Goal: Find specific page/section: Find specific page/section

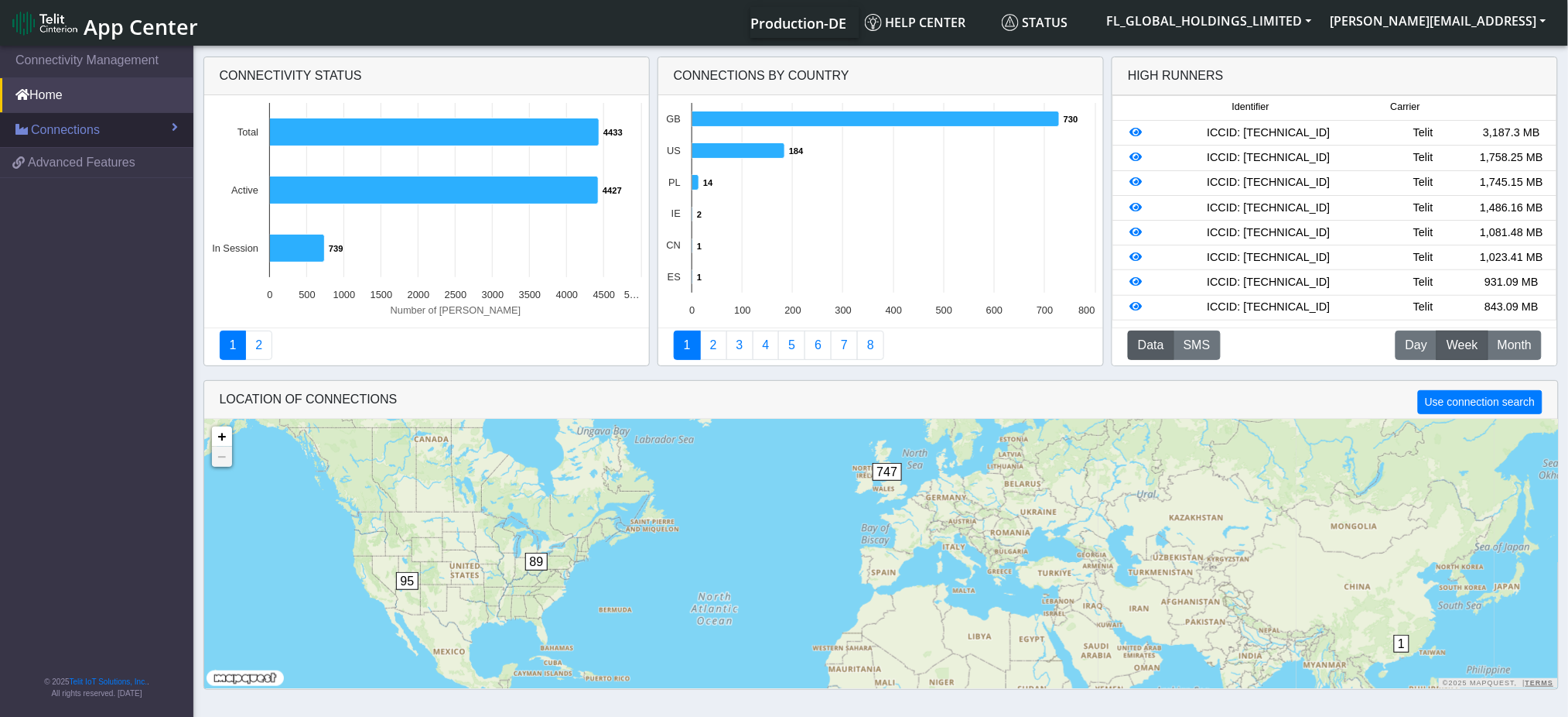
click at [63, 130] on span "Connections" at bounding box center [65, 130] width 69 height 19
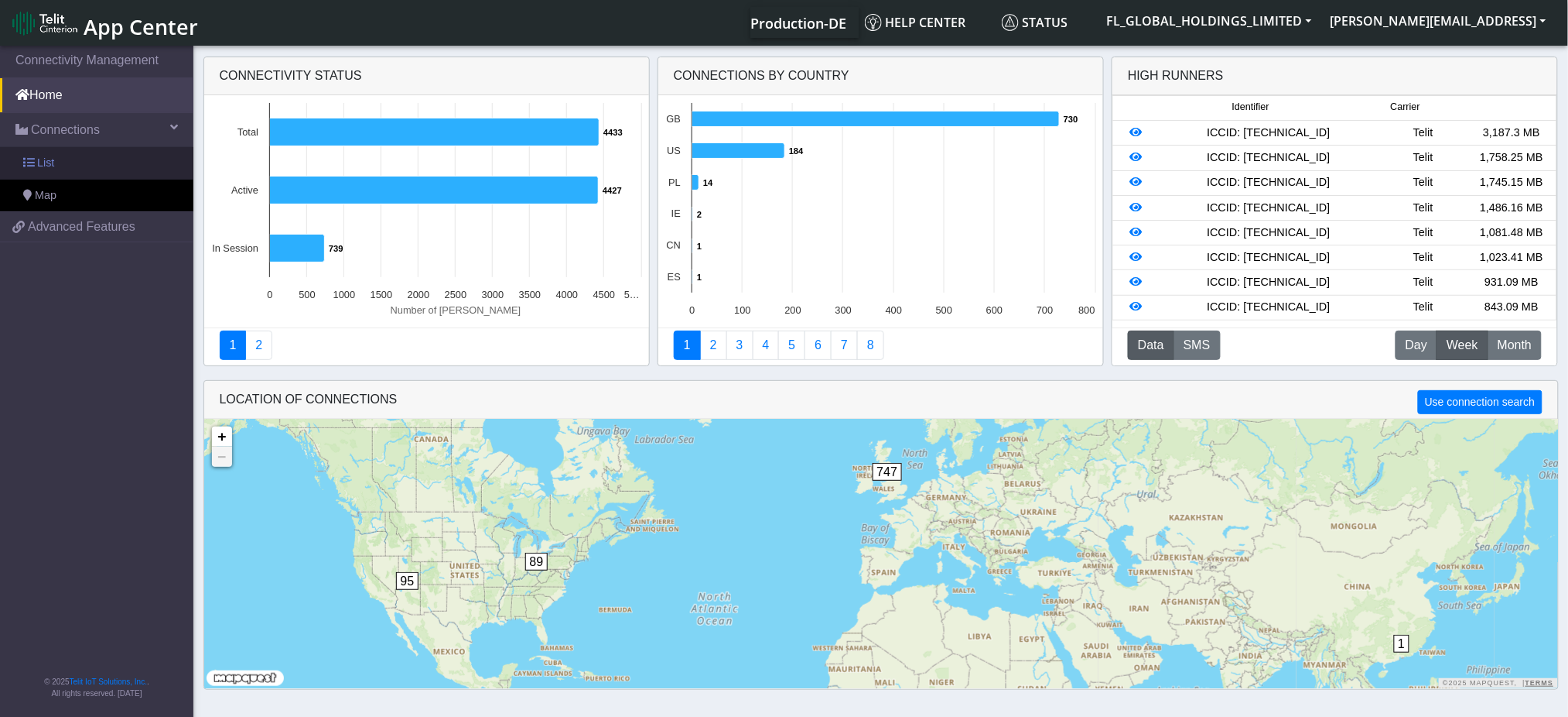
click at [50, 163] on span "List" at bounding box center [46, 164] width 17 height 17
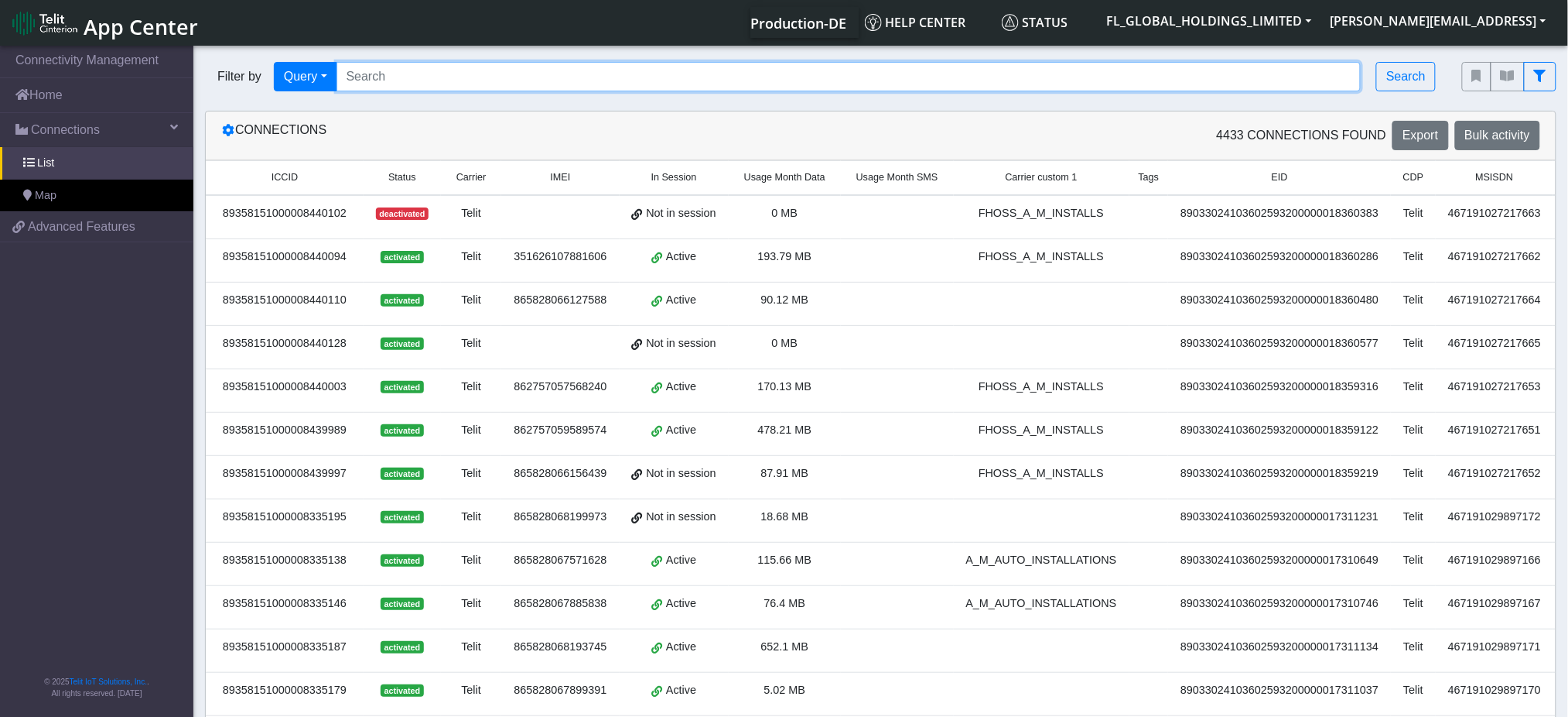
click at [463, 75] on input "Search..." at bounding box center [849, 77] width 1025 height 30
paste input "89358151000008333828"
type input "89358151000008333828"
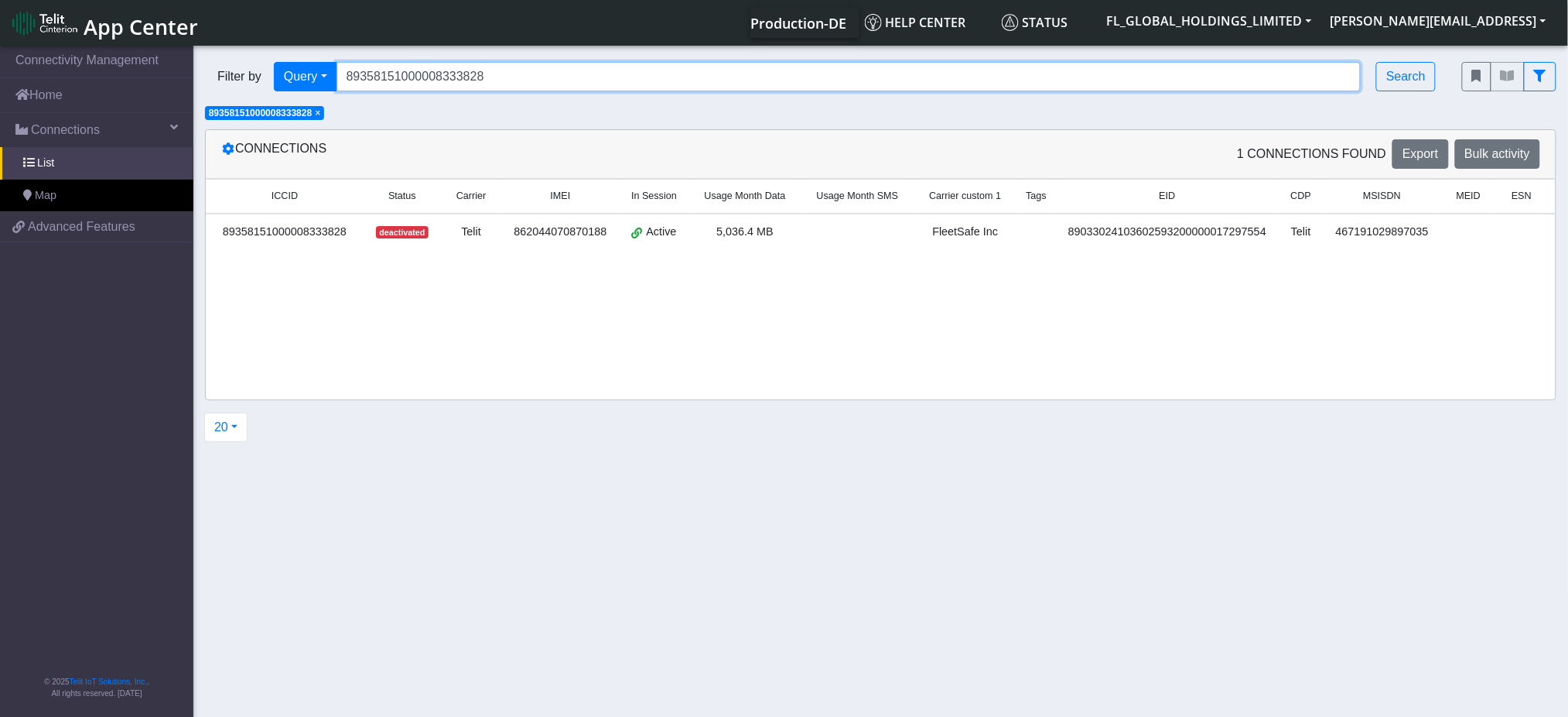
click at [528, 79] on input "89358151000008333828" at bounding box center [849, 77] width 1025 height 30
click at [528, 78] on input "89358151000008333828" at bounding box center [849, 77] width 1025 height 30
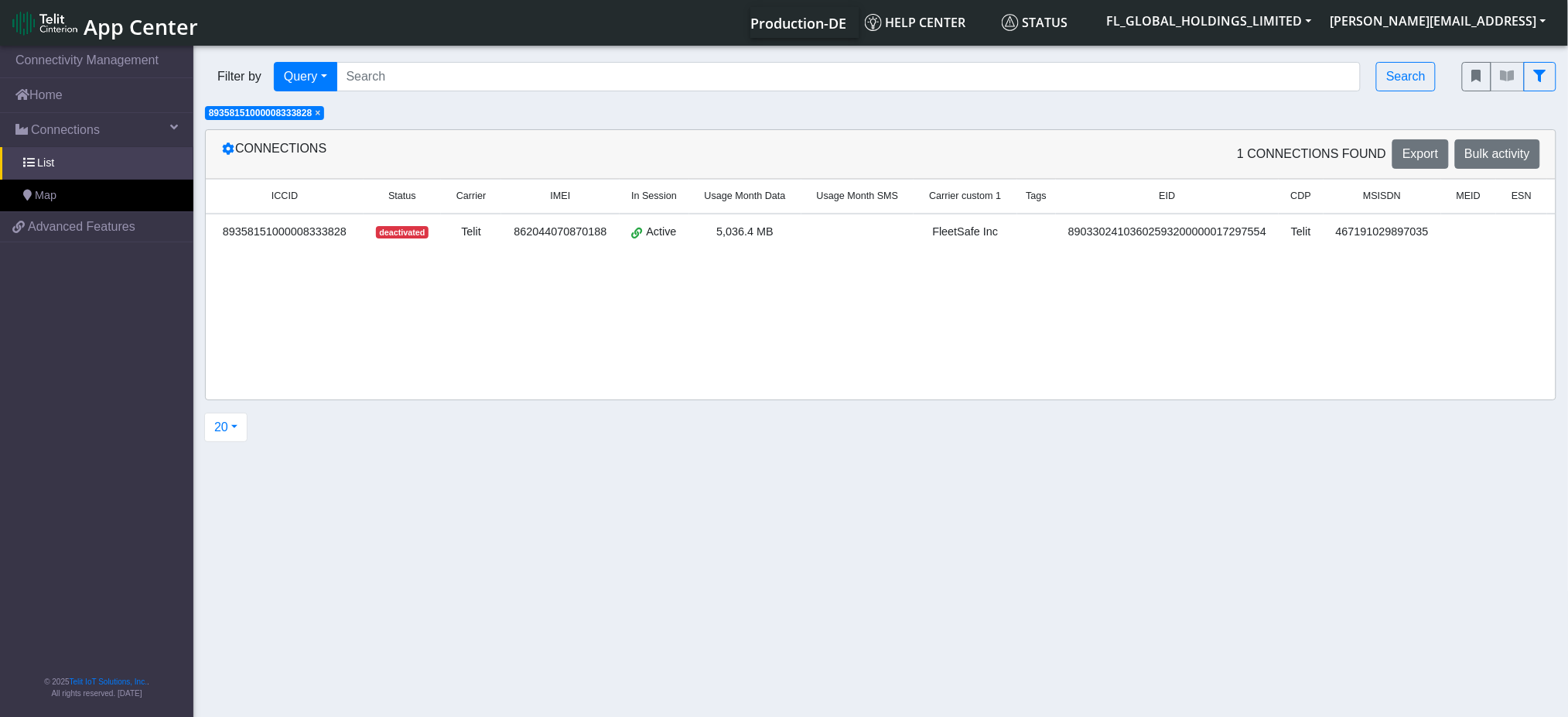
click at [320, 112] on span "×" at bounding box center [318, 113] width 5 height 11
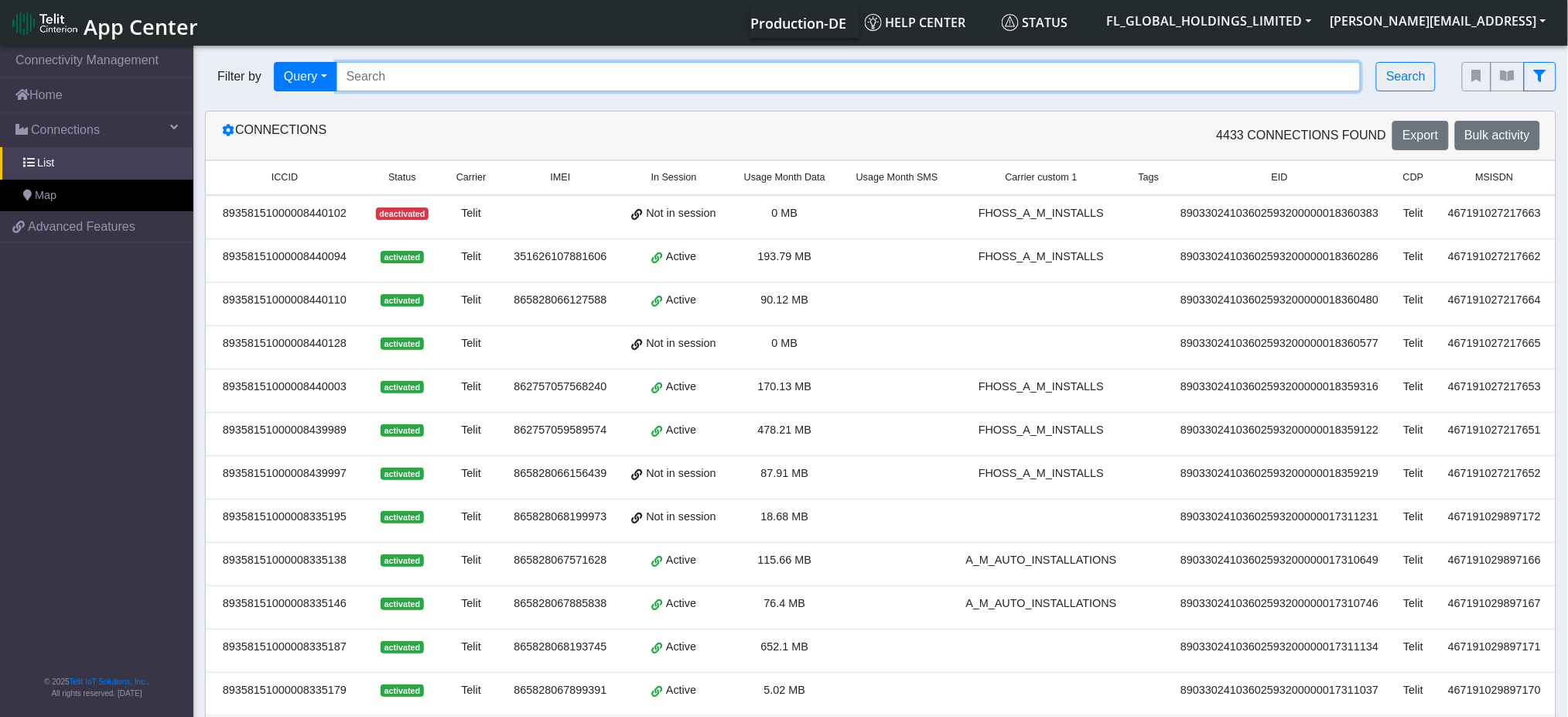
click at [447, 72] on input "Search..." at bounding box center [849, 77] width 1025 height 30
paste input "89358151000008333885"
type input "89358151000008333885"
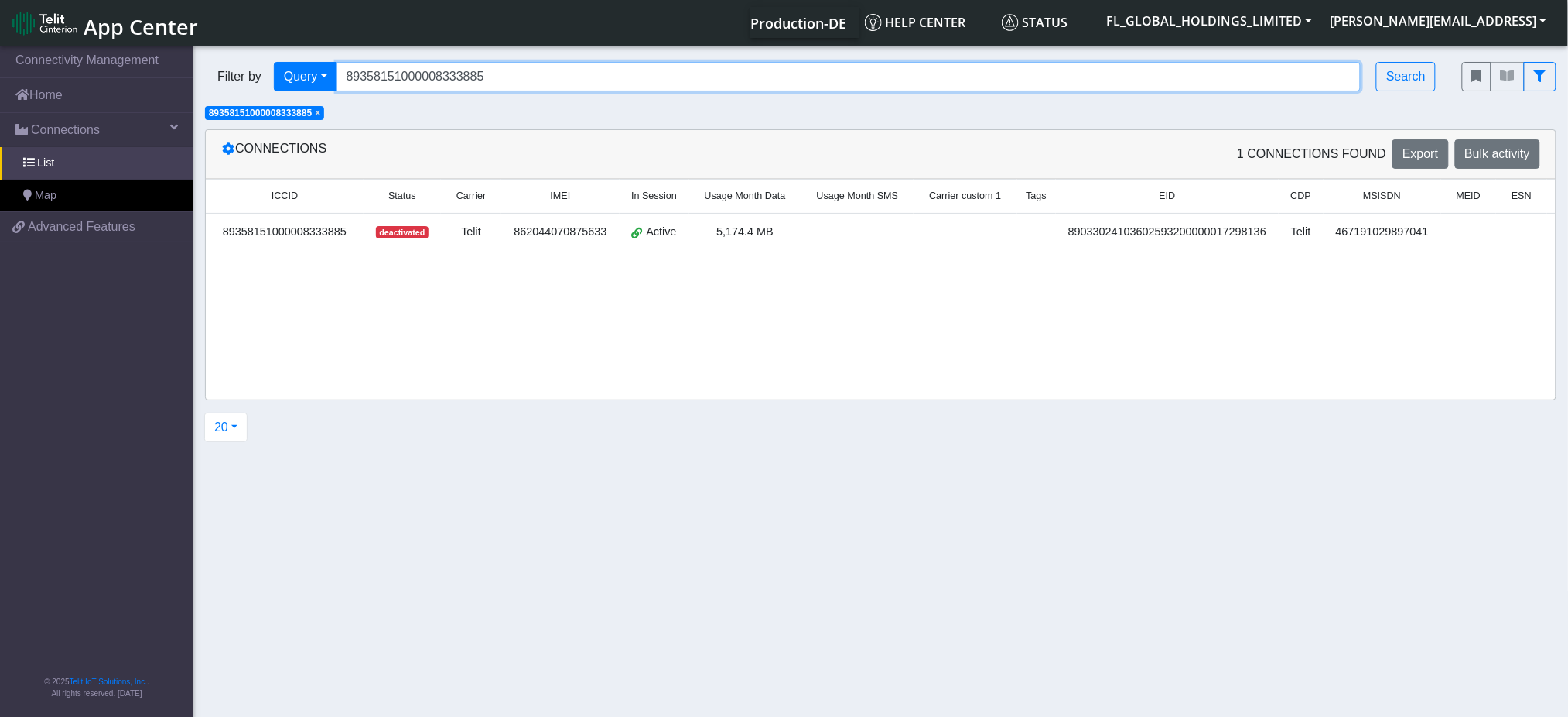
click at [484, 66] on input "89358151000008333885" at bounding box center [849, 77] width 1025 height 30
click at [493, 69] on input "89358151000008333885" at bounding box center [849, 77] width 1025 height 30
click at [493, 70] on input "89358151000008333885" at bounding box center [849, 77] width 1025 height 30
paste input "89358151000008334974"
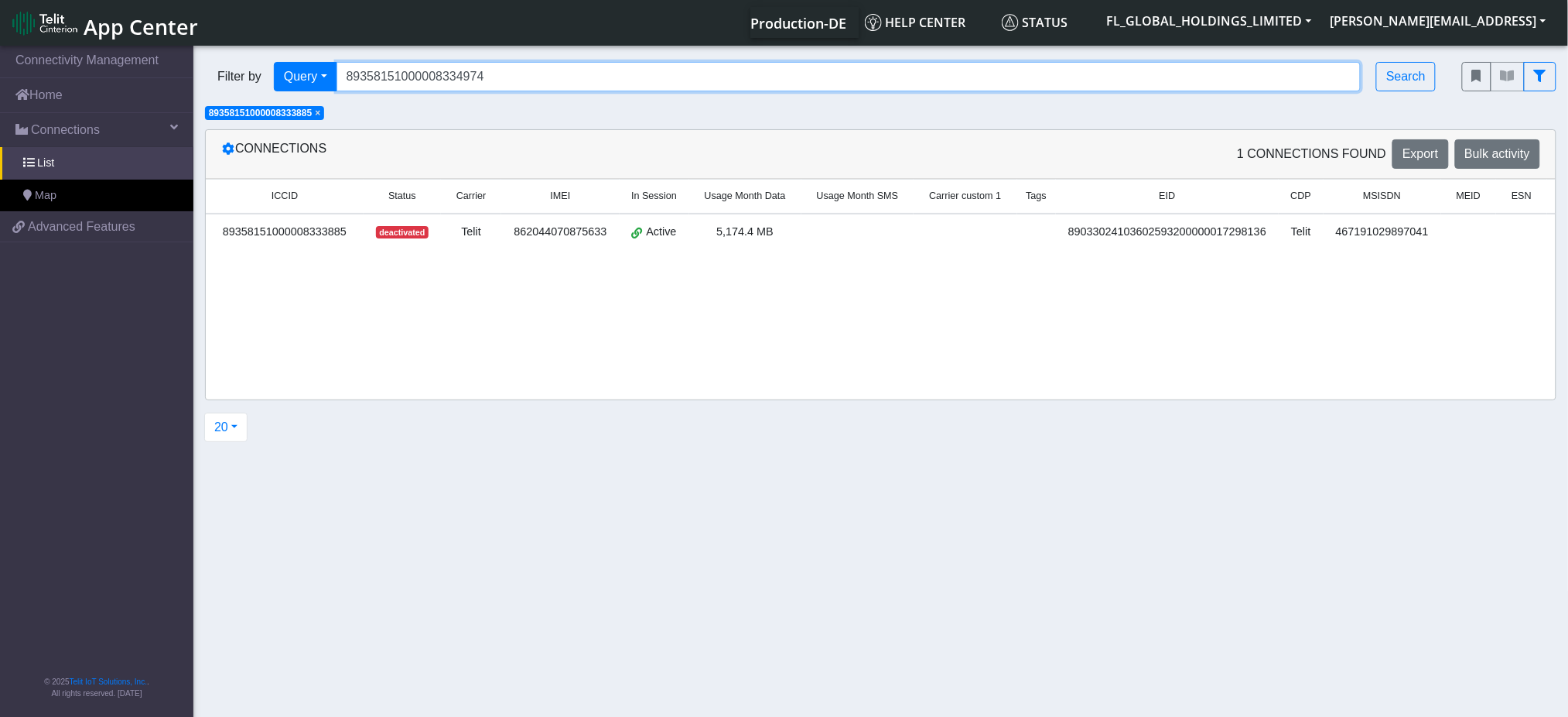
type input "89358151000008334974"
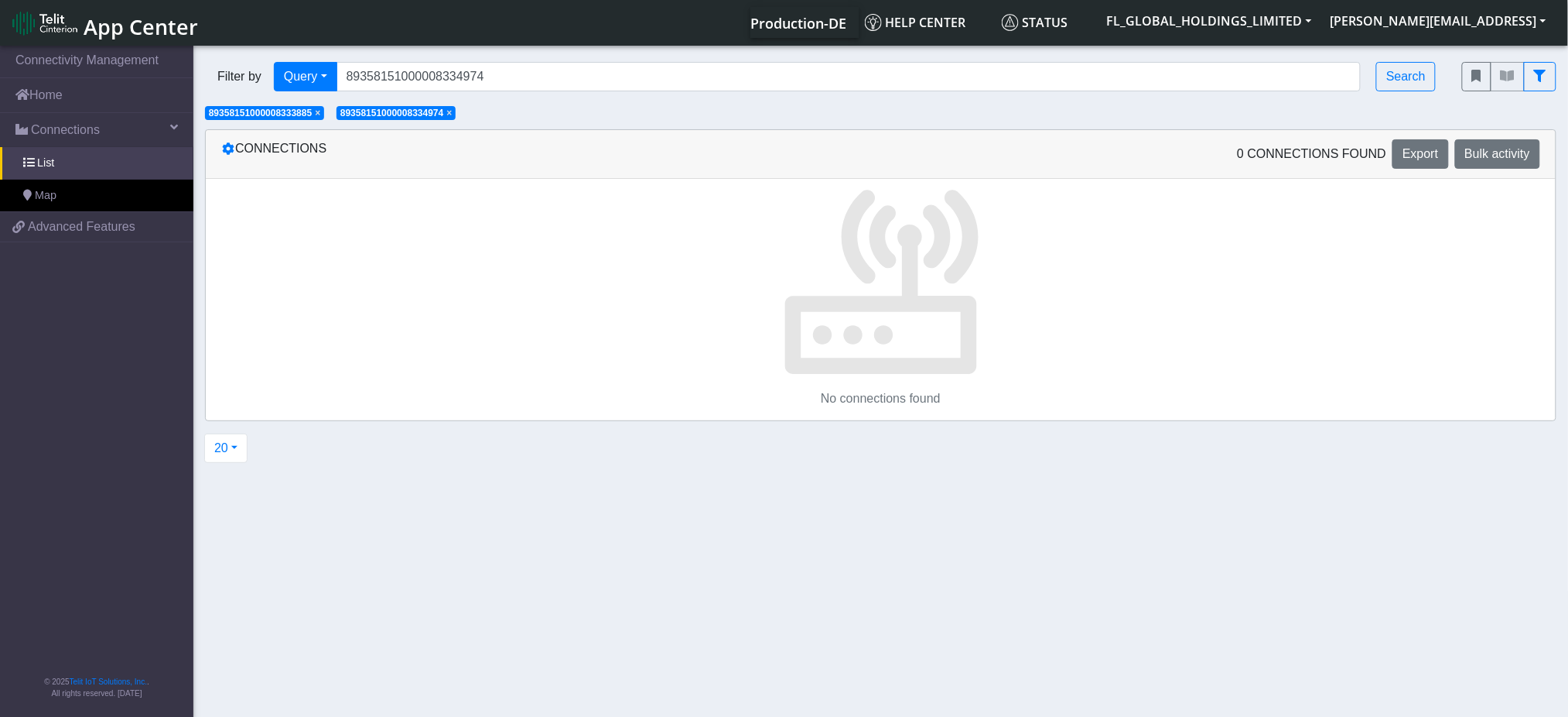
click at [320, 114] on span "×" at bounding box center [318, 113] width 5 height 11
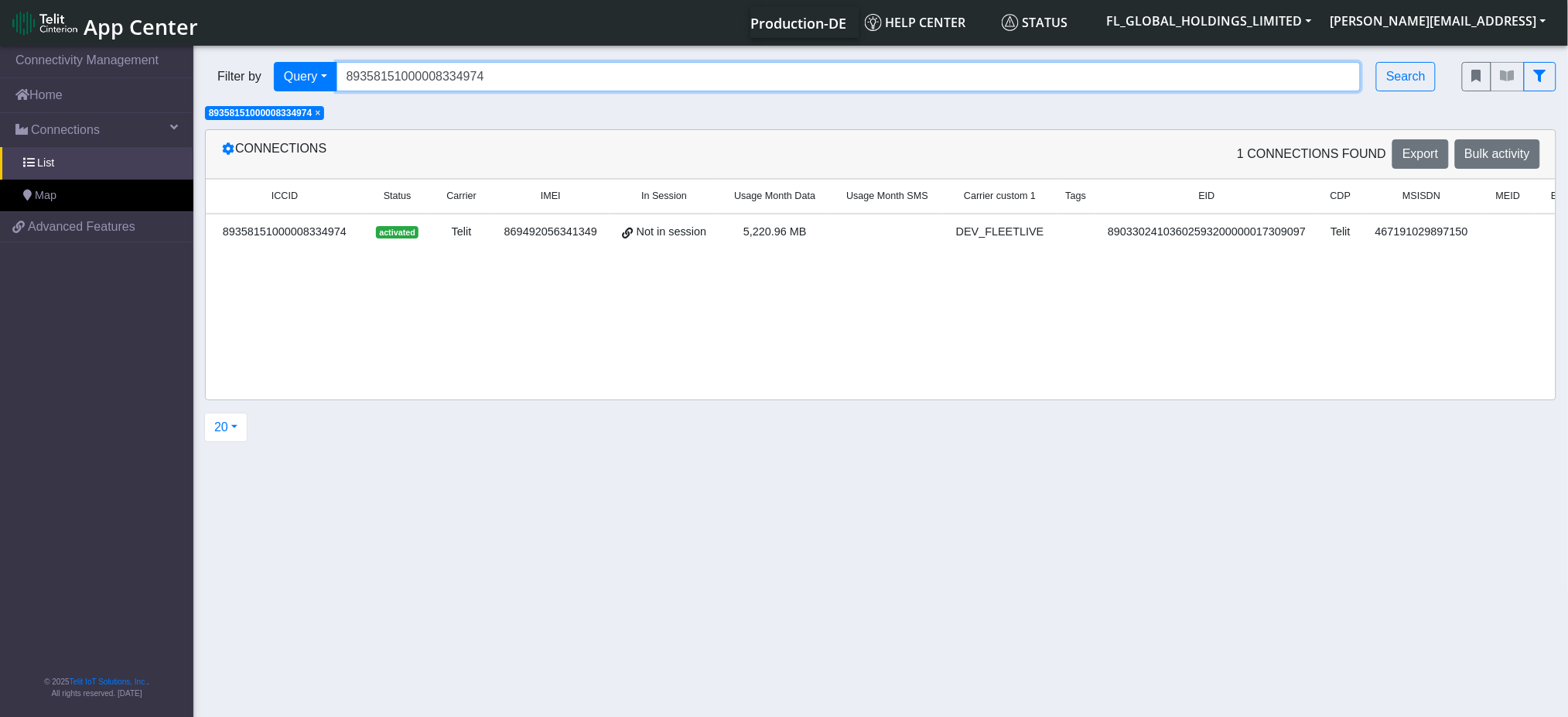
click at [496, 79] on input "89358151000008334974" at bounding box center [849, 77] width 1025 height 30
click at [441, 78] on input "Search..." at bounding box center [849, 77] width 1025 height 30
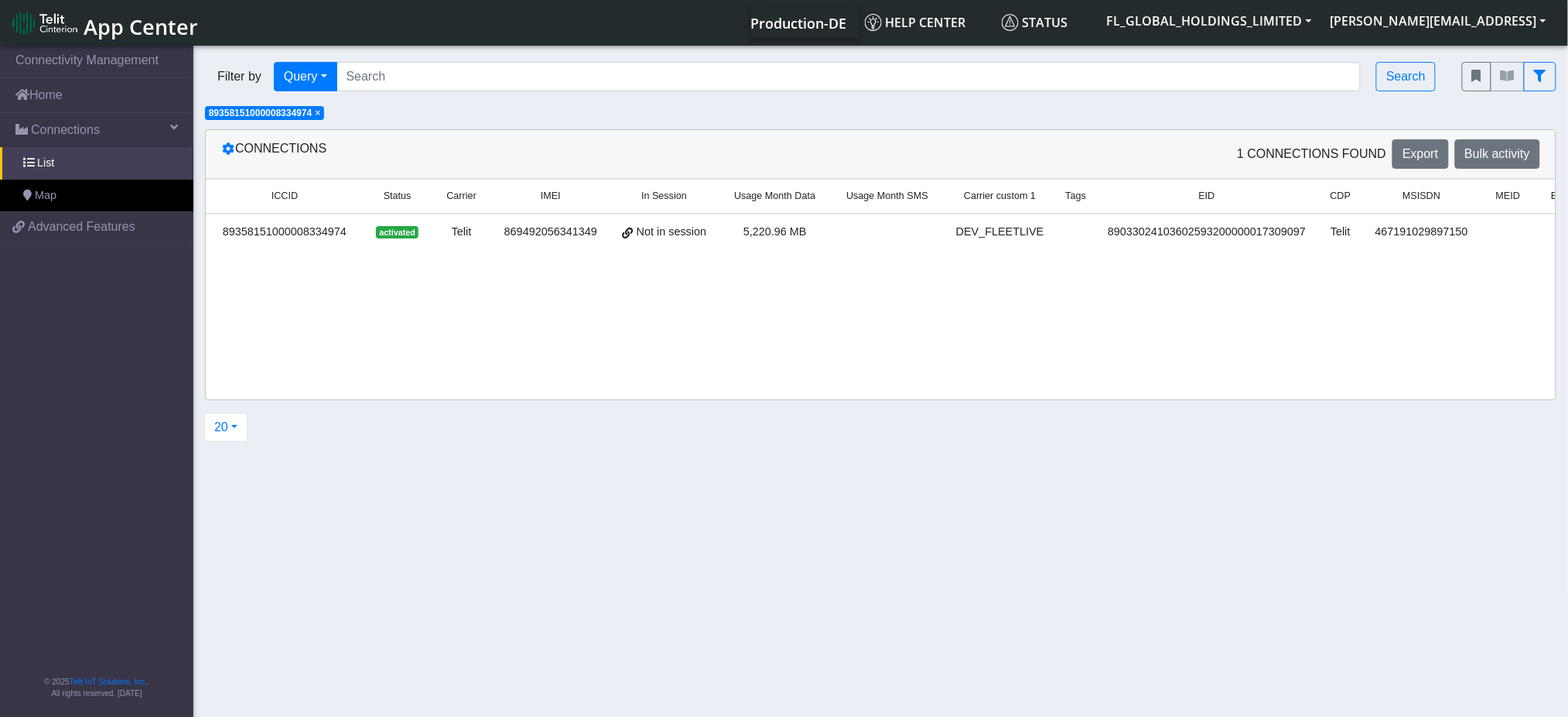
click at [320, 110] on span "×" at bounding box center [318, 113] width 5 height 11
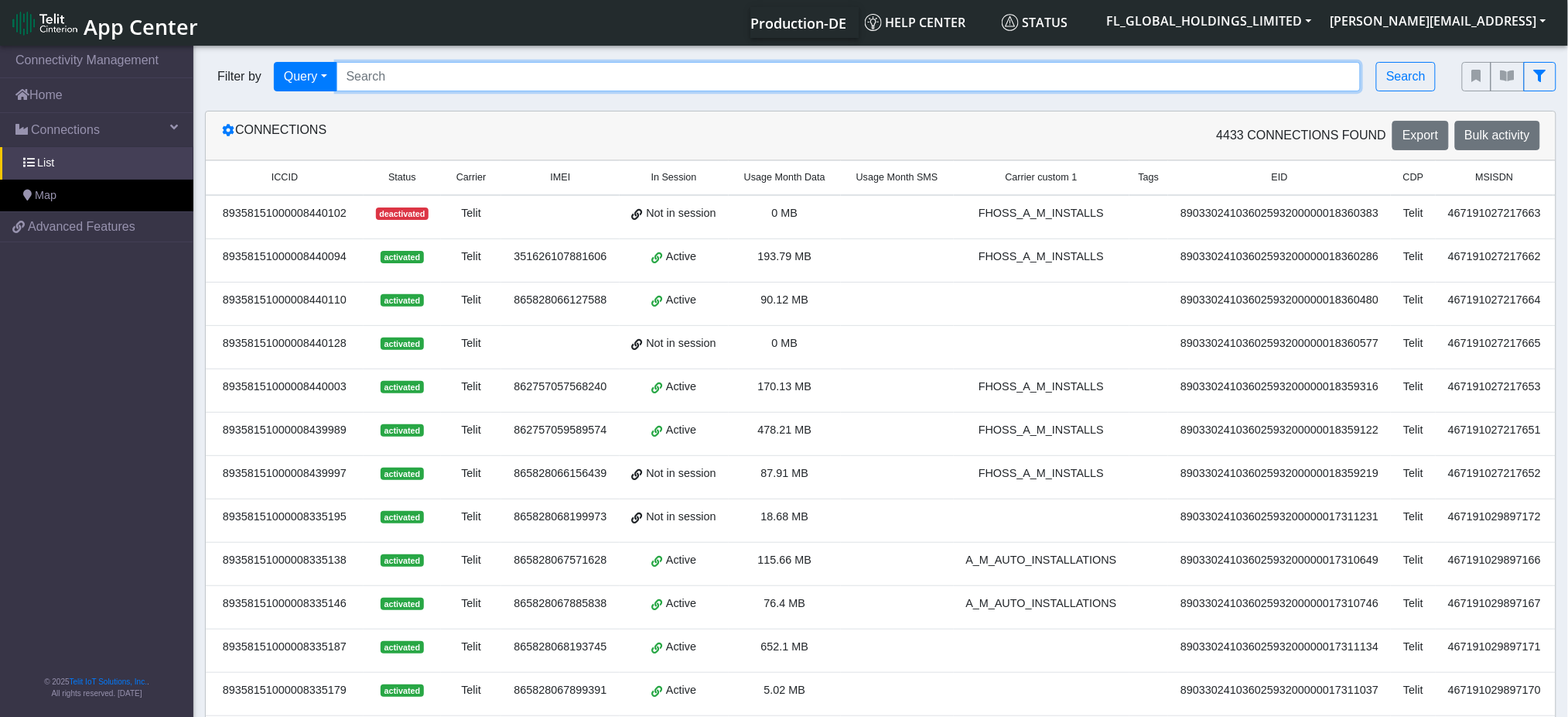
click at [383, 76] on input "Search..." at bounding box center [849, 77] width 1025 height 30
paste input "89358151000030506797"
type input "89358151000030506797"
